Goal: Navigation & Orientation: Find specific page/section

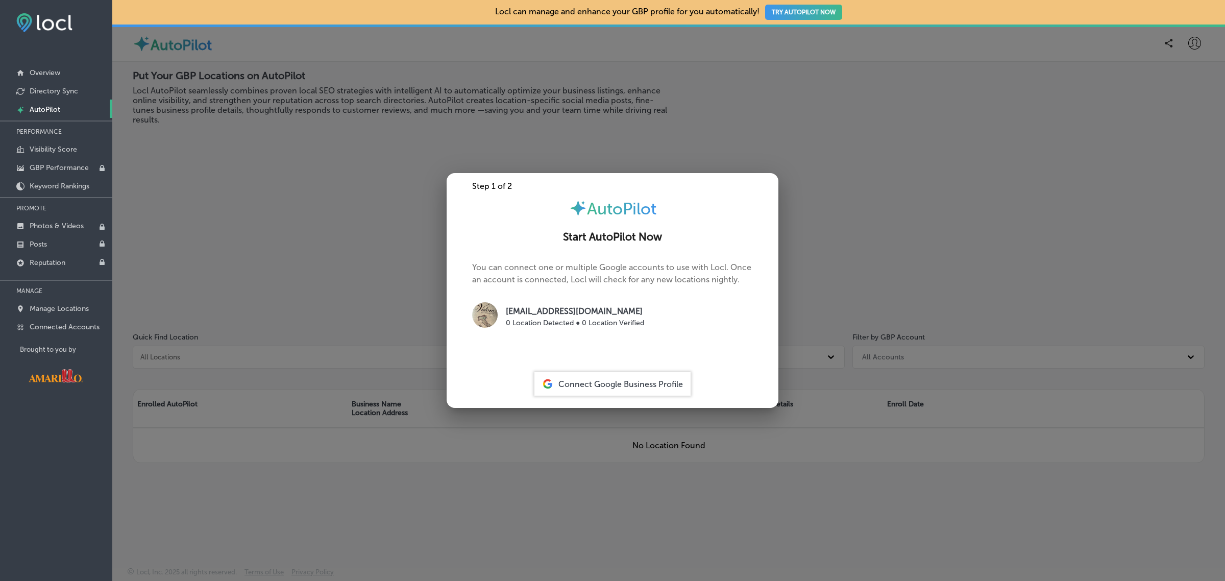
click at [322, 216] on div at bounding box center [612, 290] width 1225 height 581
click at [83, 305] on link "Manage Locations" at bounding box center [56, 308] width 112 height 18
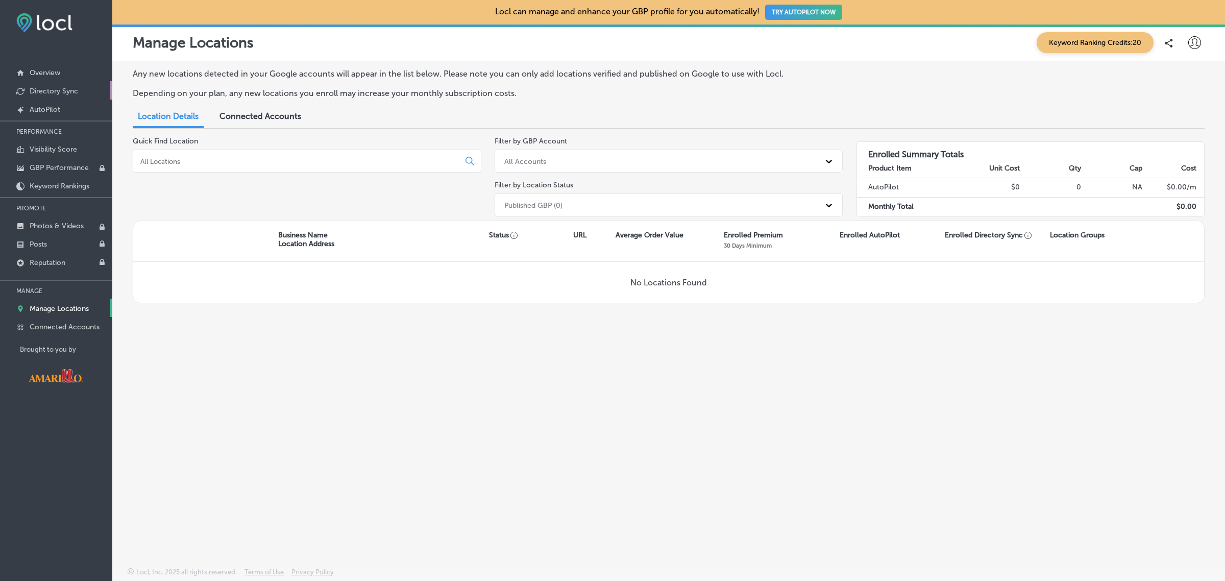
click at [71, 93] on p "Directory Sync" at bounding box center [54, 91] width 48 height 9
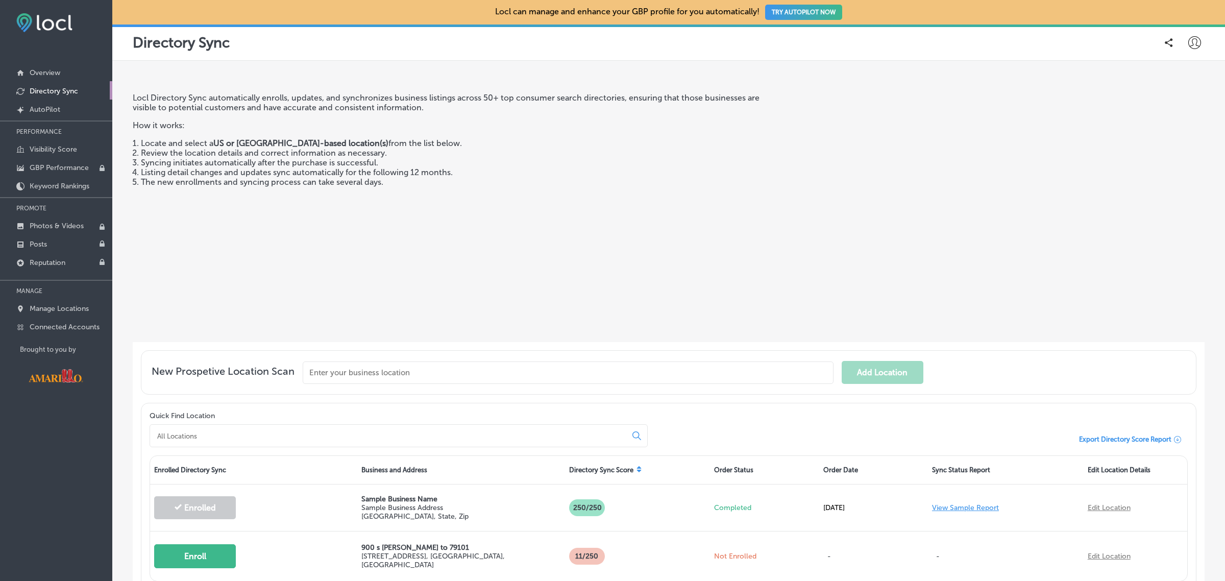
scroll to position [88, 0]
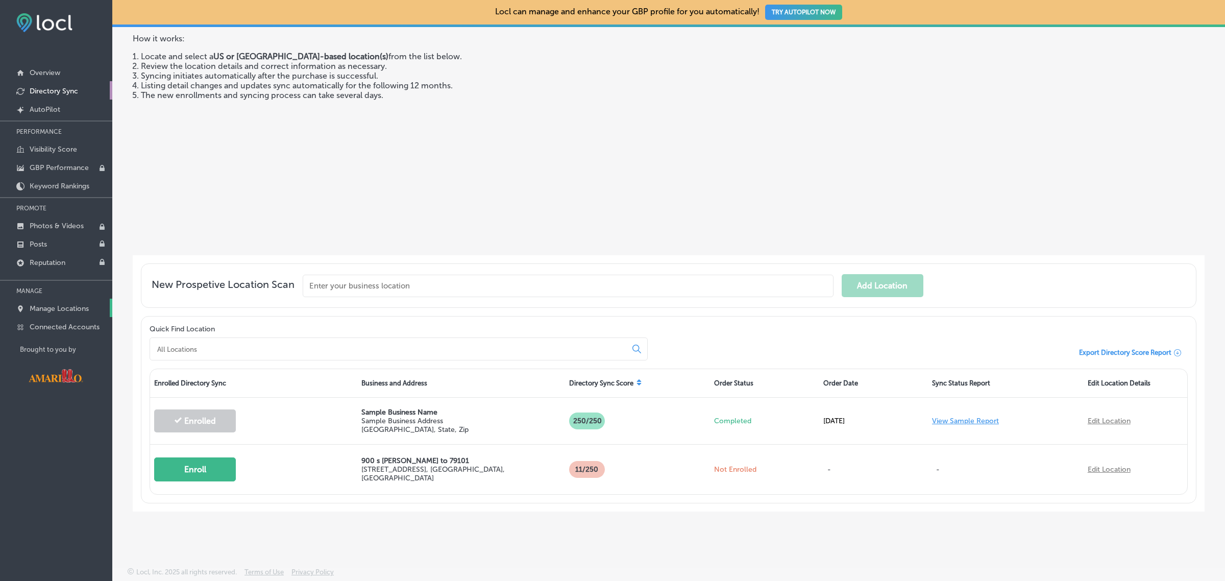
click at [69, 312] on p "Manage Locations" at bounding box center [59, 308] width 59 height 9
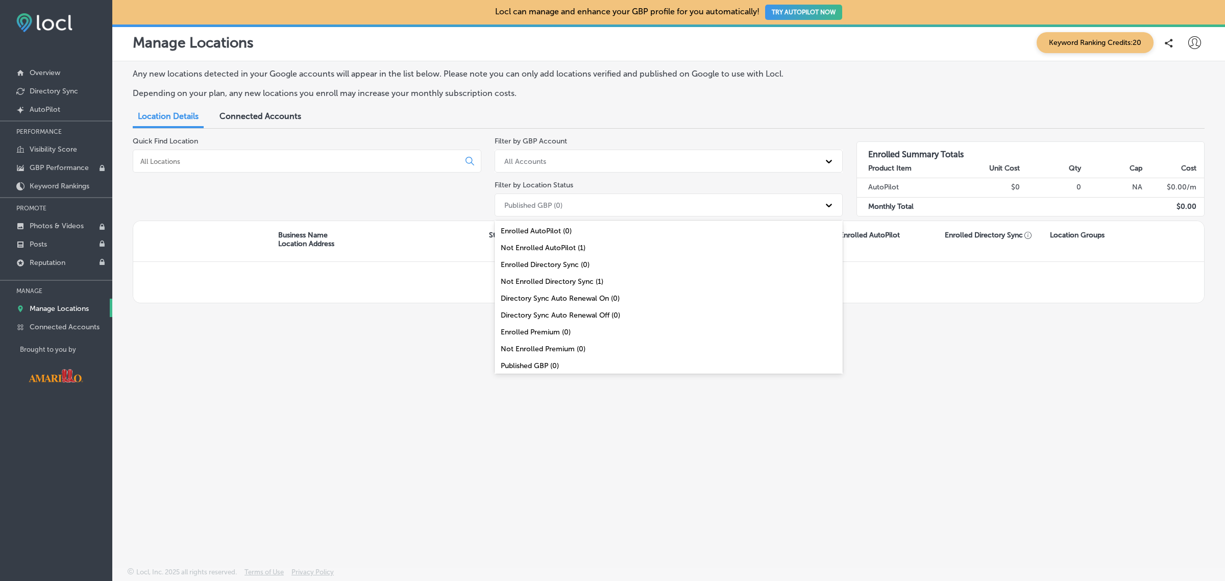
click at [785, 203] on div "Published GBP (0)" at bounding box center [659, 205] width 321 height 17
click at [545, 363] on div "All Locations (1)" at bounding box center [669, 363] width 349 height 17
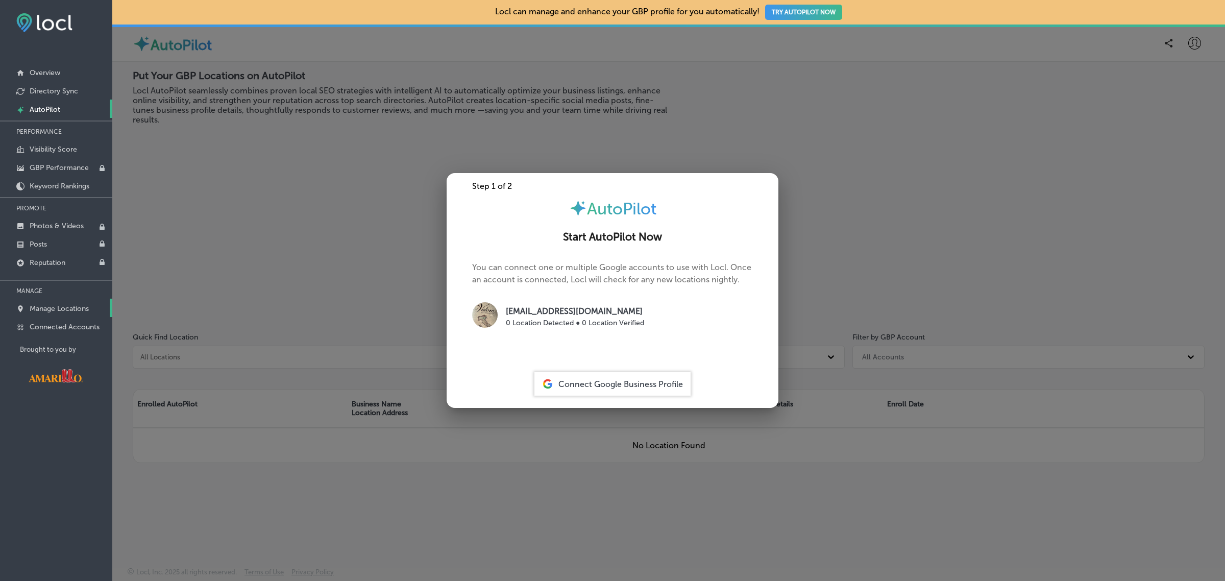
click at [65, 317] on link "Manage Locations" at bounding box center [56, 308] width 112 height 18
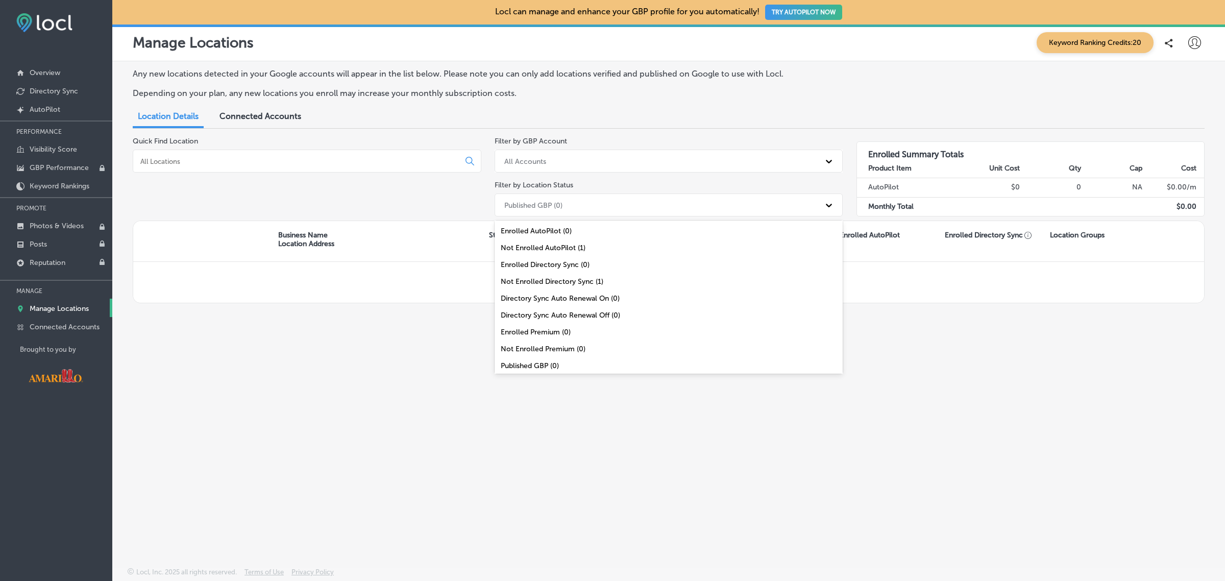
click at [628, 208] on div "Published GBP (0)" at bounding box center [659, 205] width 321 height 17
click at [569, 361] on div "All Locations (1)" at bounding box center [669, 363] width 349 height 17
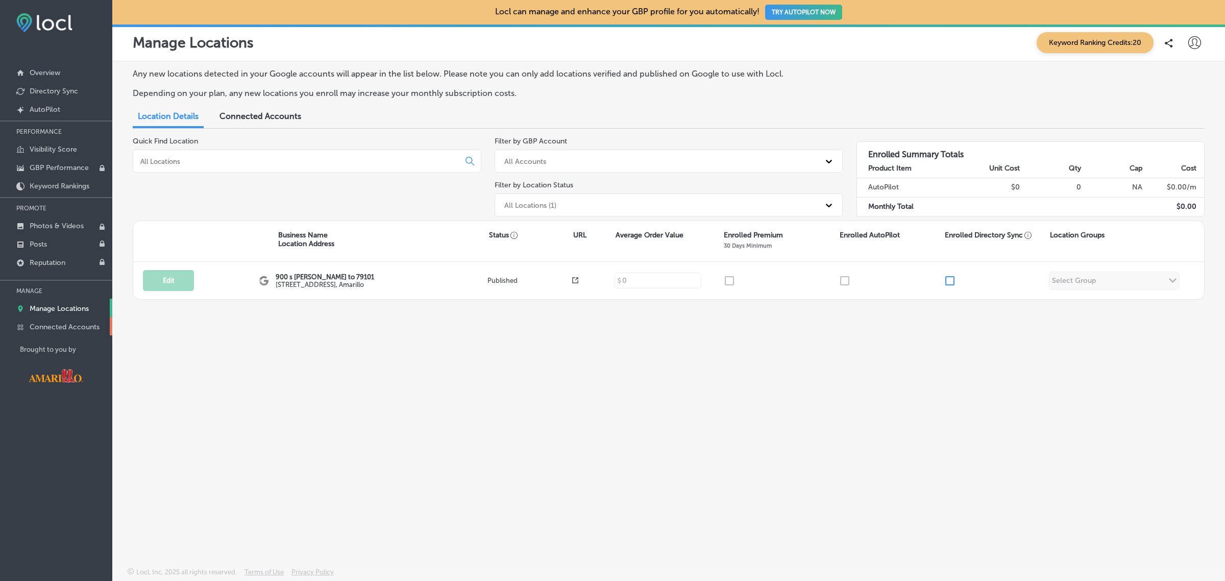
click at [55, 328] on p "Connected Accounts" at bounding box center [65, 327] width 70 height 9
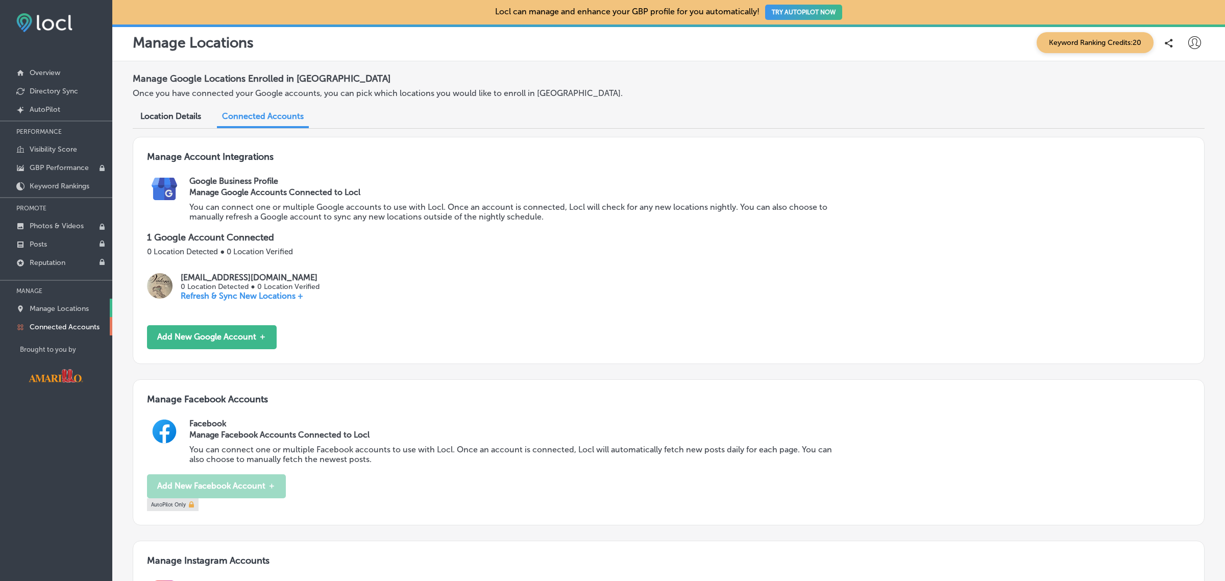
click at [59, 309] on p "Manage Locations" at bounding box center [59, 308] width 59 height 9
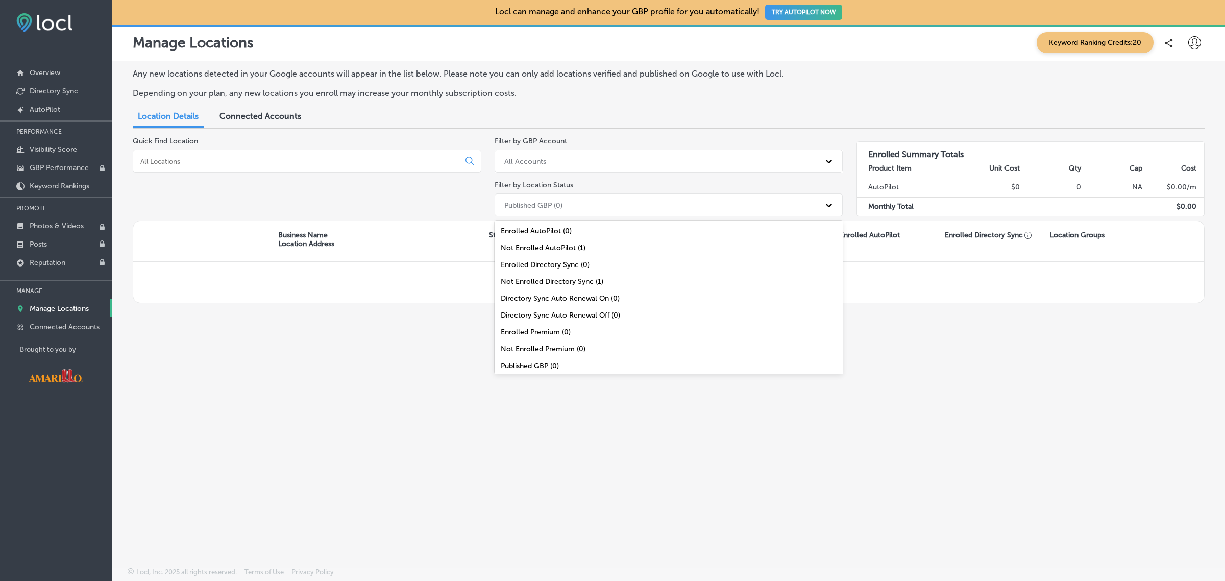
click at [591, 208] on div "Published GBP (0)" at bounding box center [659, 205] width 321 height 17
click at [567, 368] on div "All Locations (1)" at bounding box center [669, 363] width 349 height 17
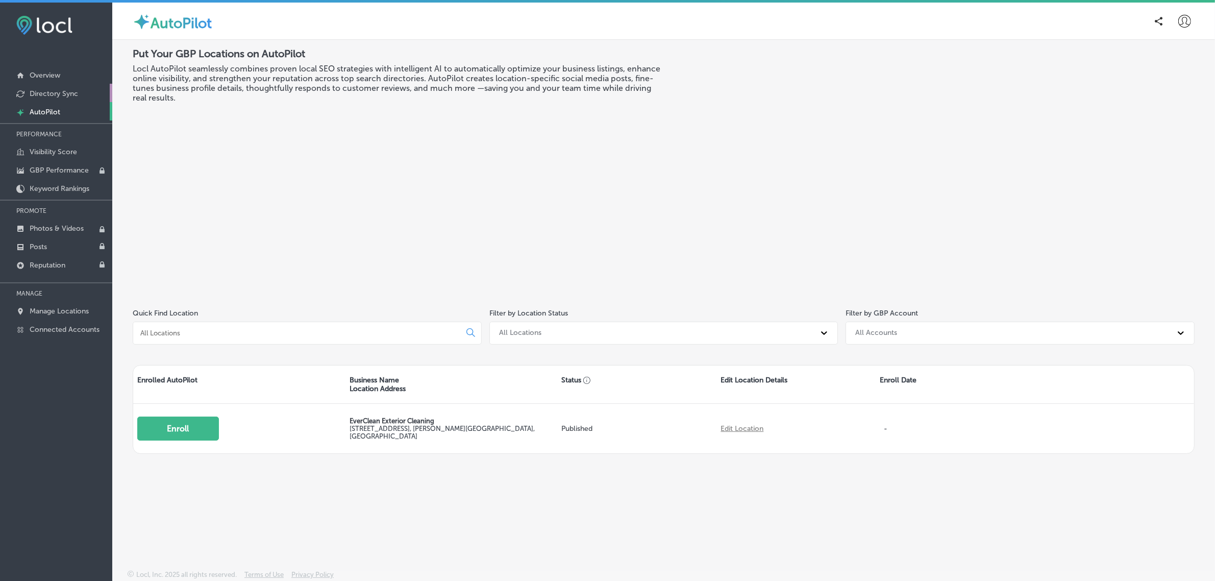
click at [69, 100] on link "Directory Sync" at bounding box center [56, 93] width 112 height 18
